Goal: Entertainment & Leisure: Browse casually

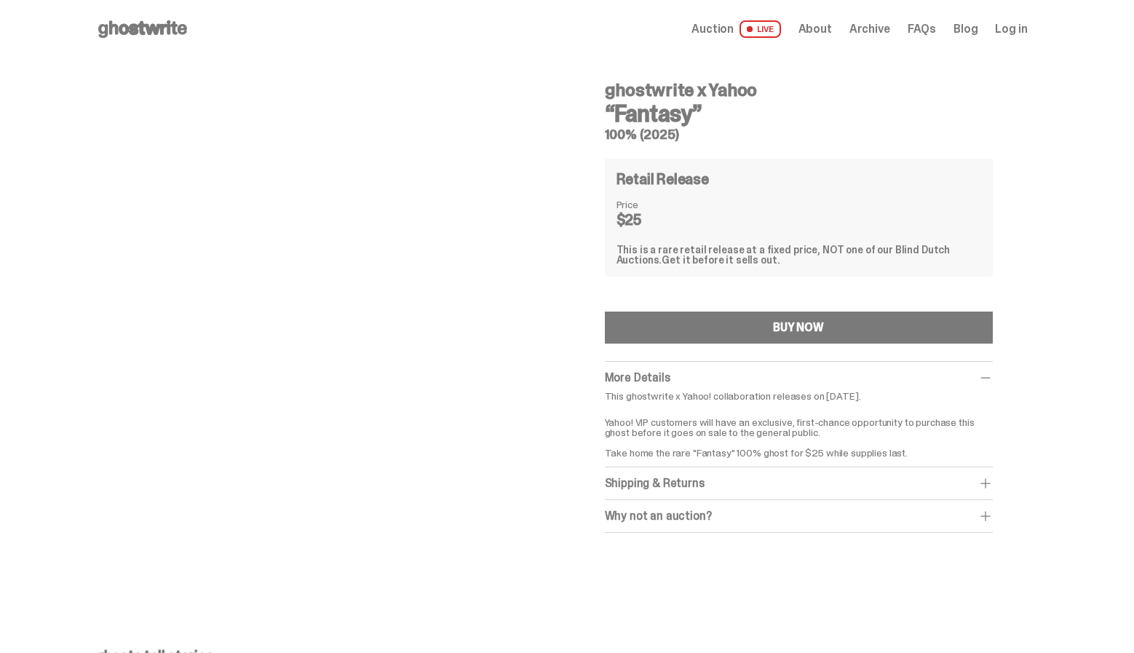
scroll to position [58, 0]
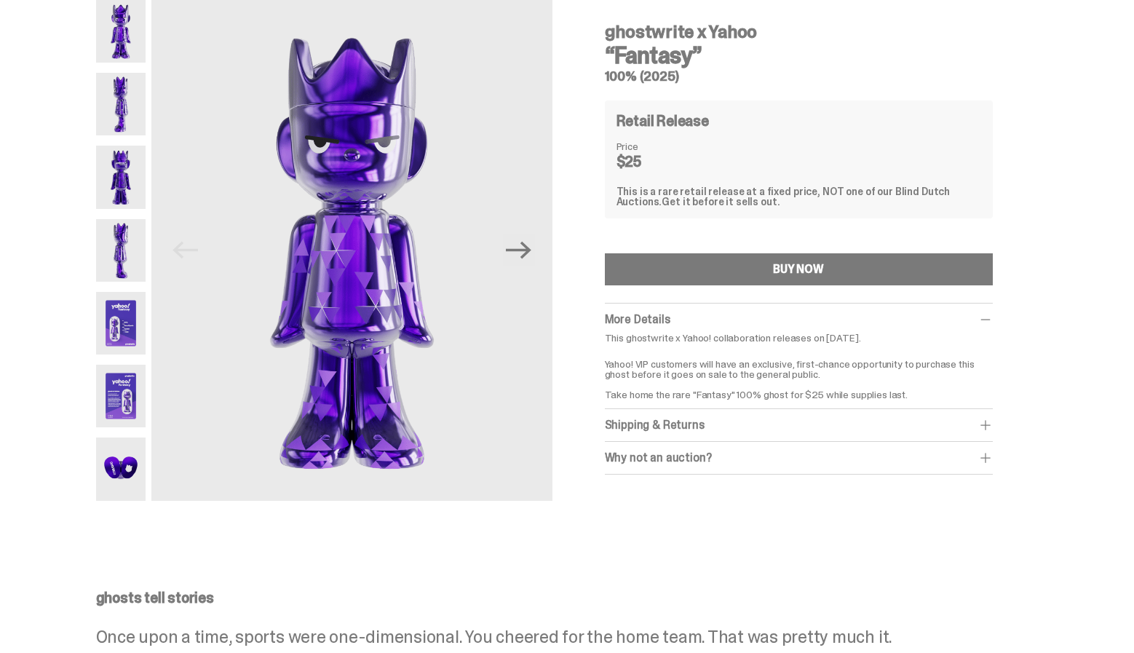
click at [116, 92] on img at bounding box center [121, 104] width 50 height 63
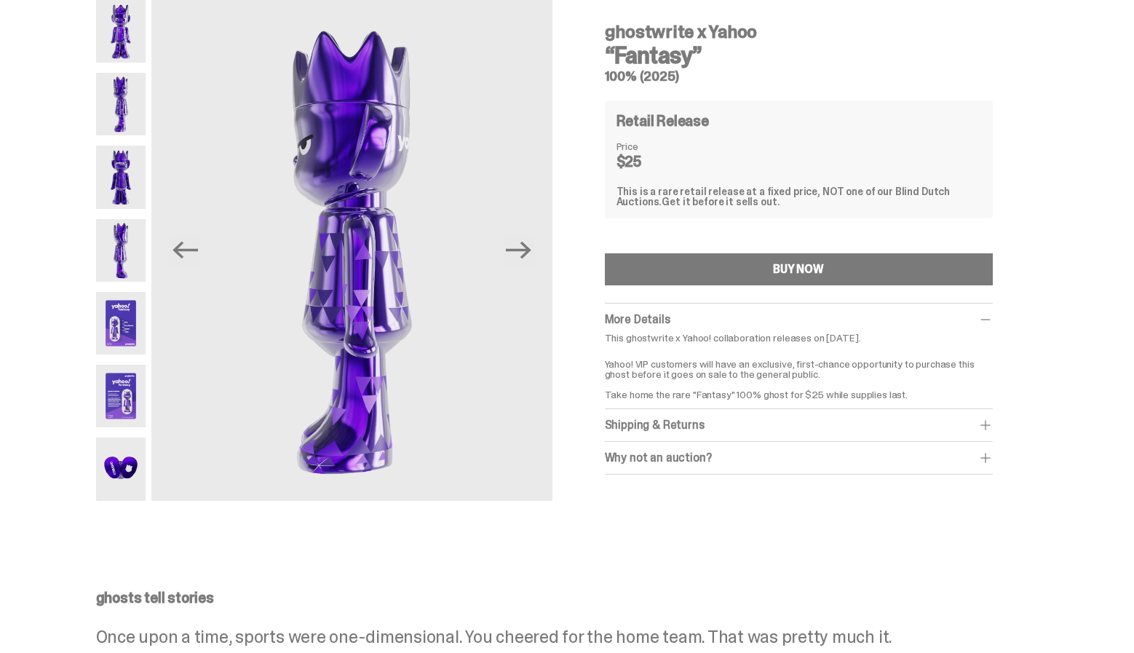
click at [123, 36] on img at bounding box center [121, 31] width 50 height 63
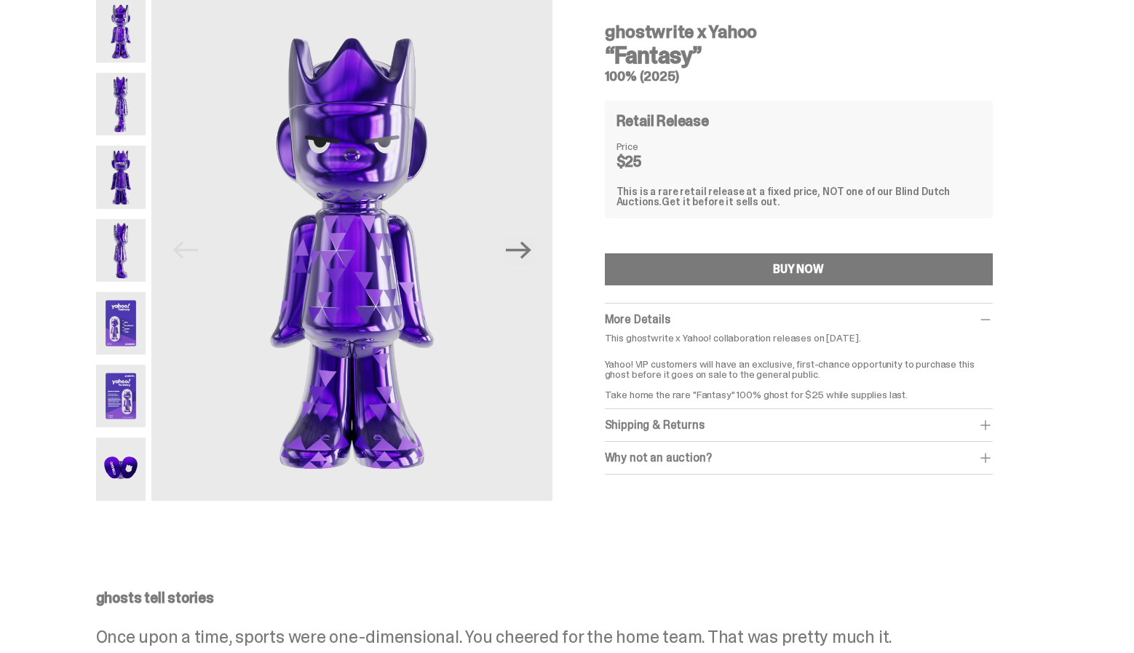
click at [128, 101] on img at bounding box center [121, 104] width 50 height 63
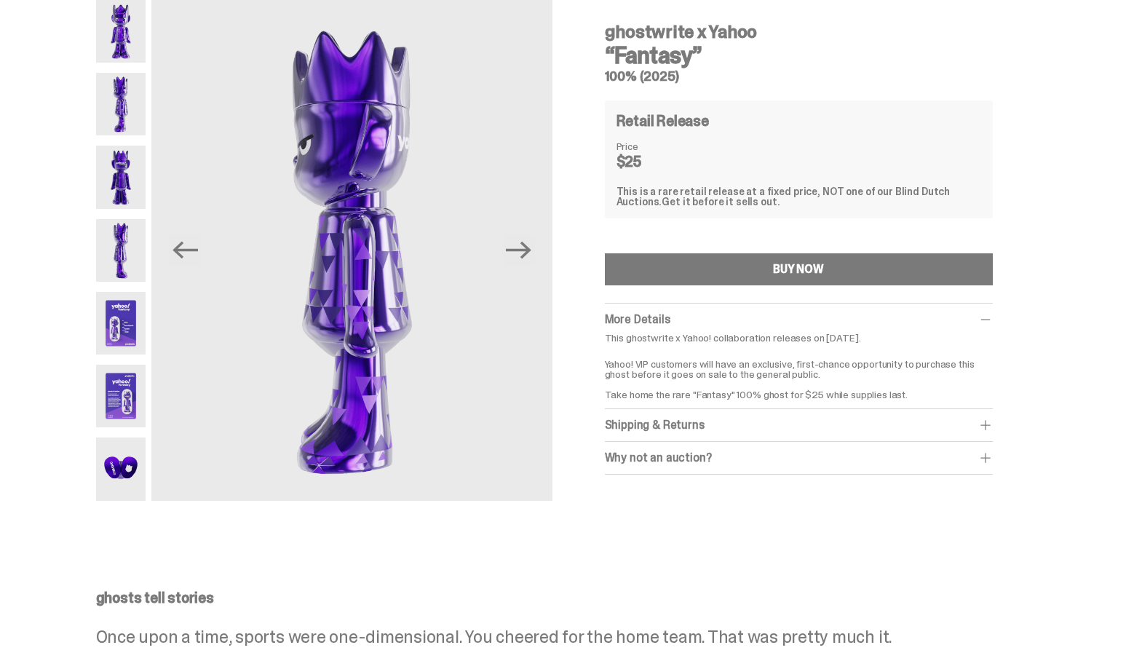
click at [127, 162] on img at bounding box center [121, 177] width 50 height 63
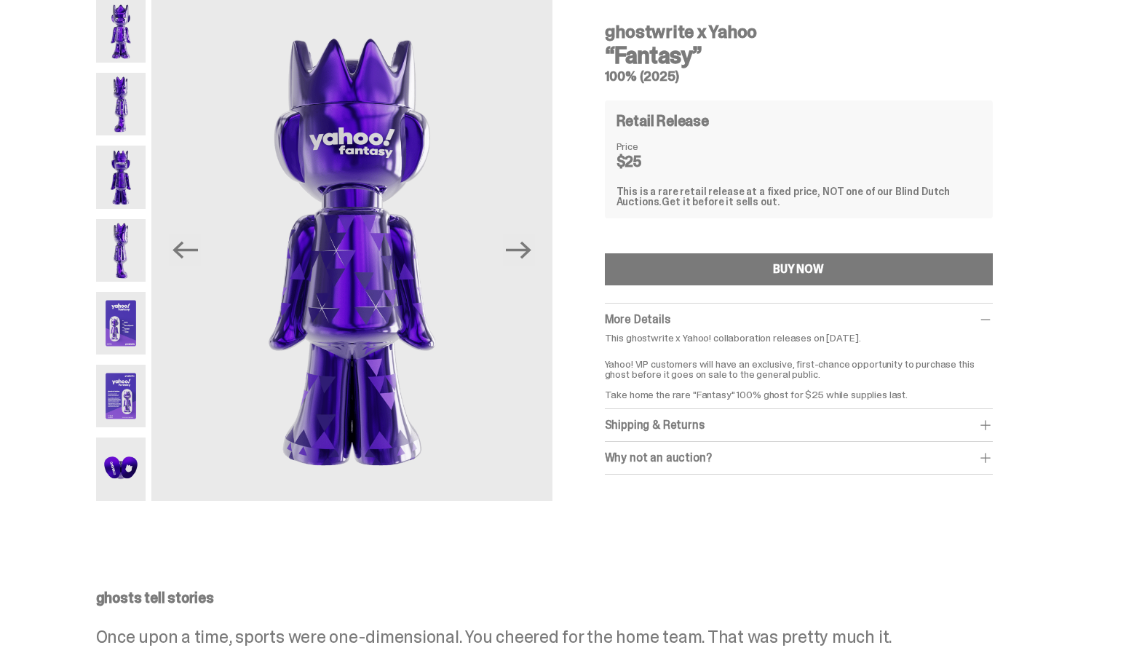
click at [126, 240] on img at bounding box center [121, 250] width 50 height 63
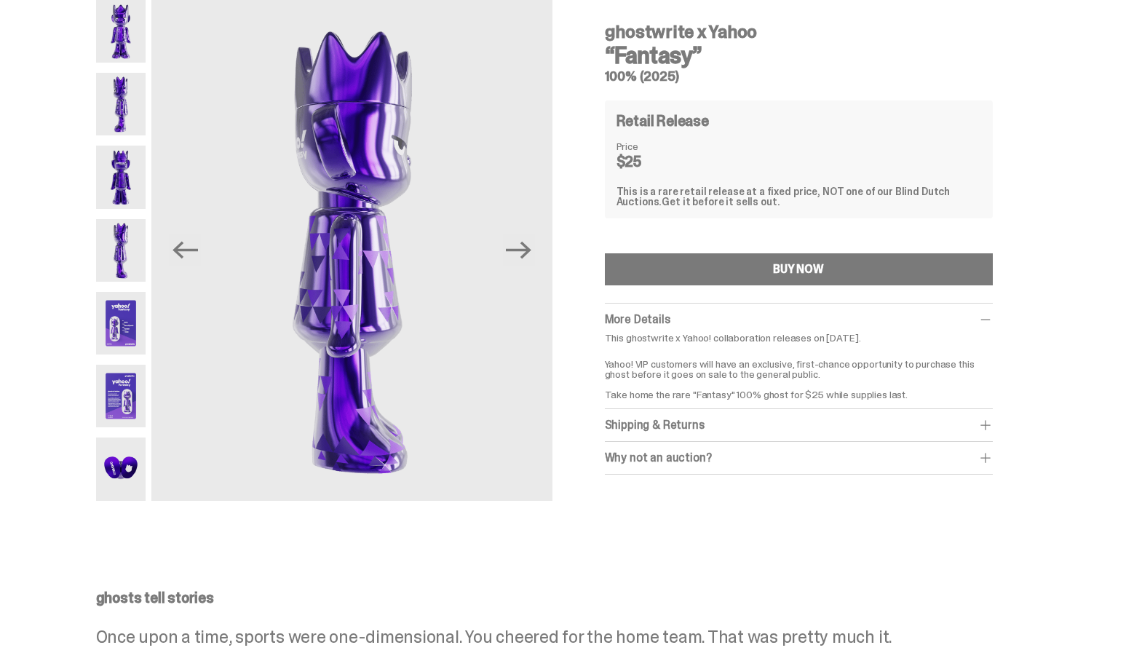
click at [126, 322] on img at bounding box center [121, 323] width 50 height 63
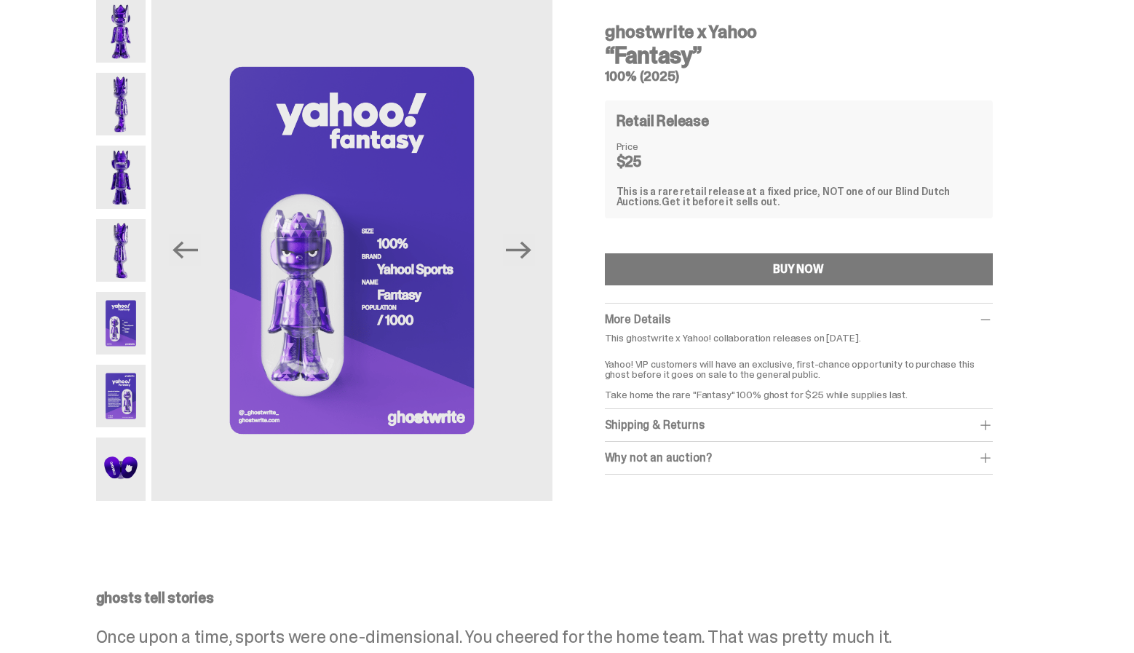
click at [119, 415] on img at bounding box center [121, 395] width 50 height 63
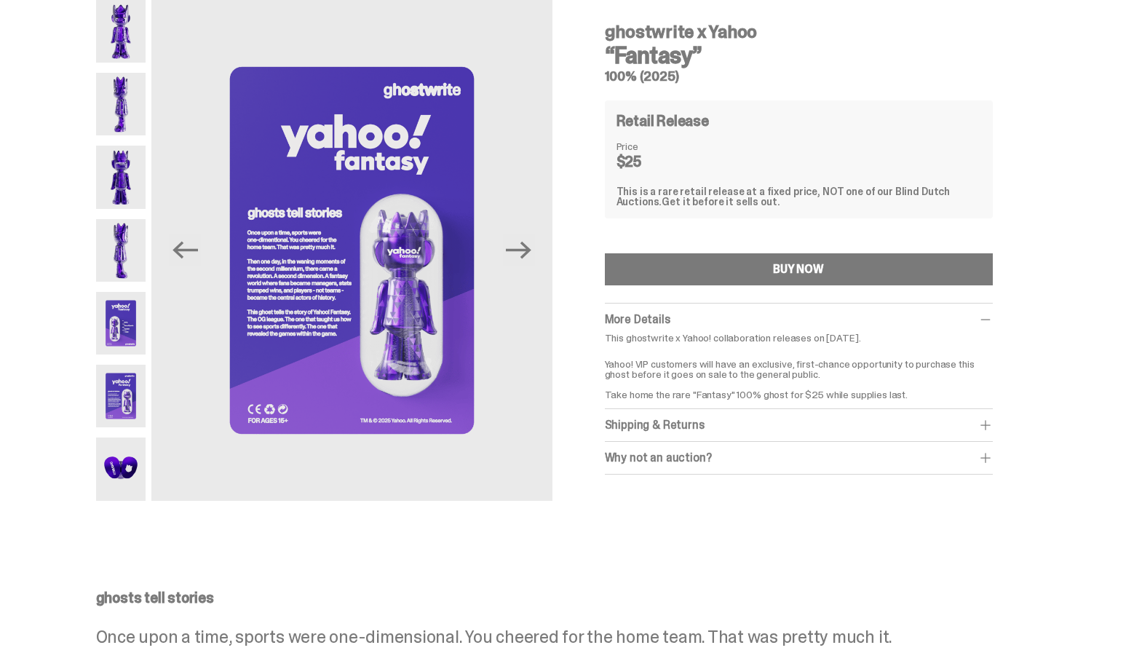
click at [119, 457] on img at bounding box center [121, 468] width 50 height 63
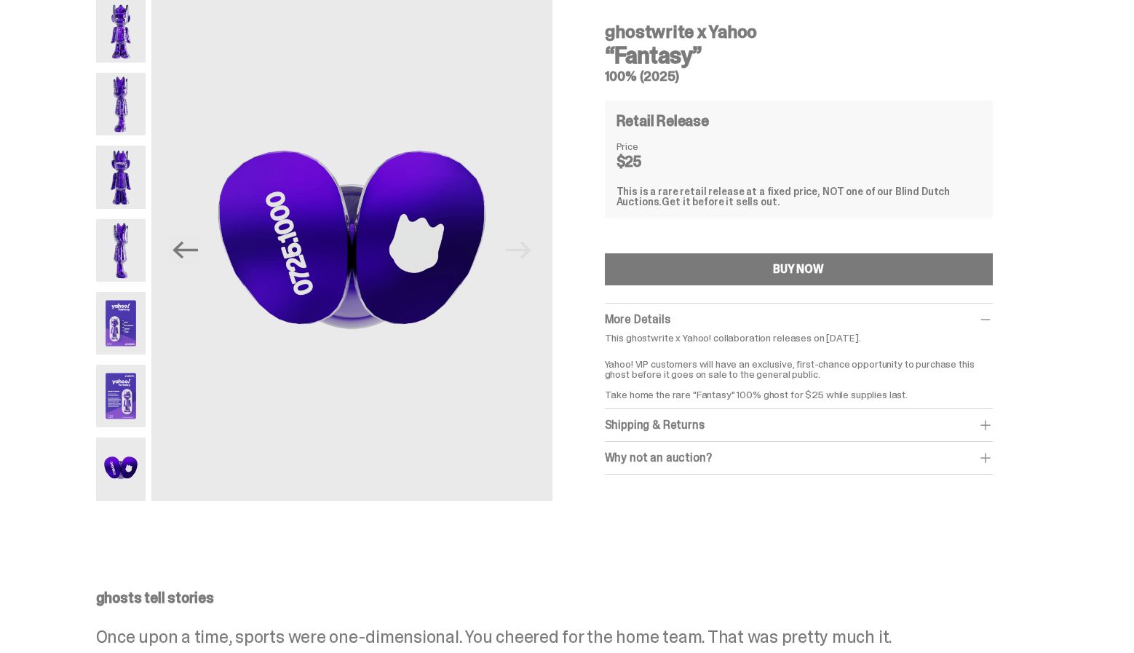
click at [122, 43] on img at bounding box center [121, 31] width 50 height 63
